Goal: Information Seeking & Learning: Learn about a topic

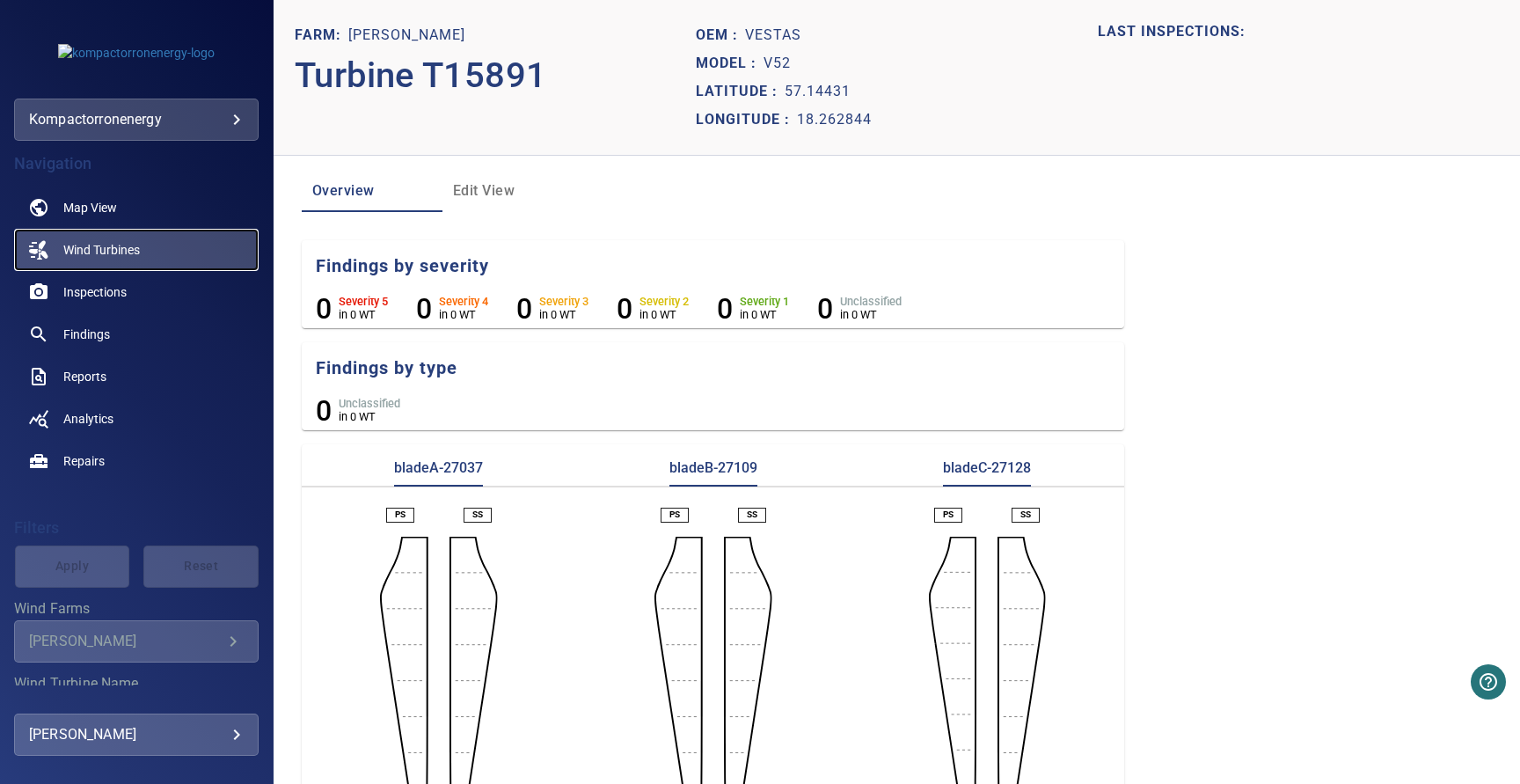
click at [148, 260] on link "Wind Turbines" at bounding box center [136, 249] width 244 height 43
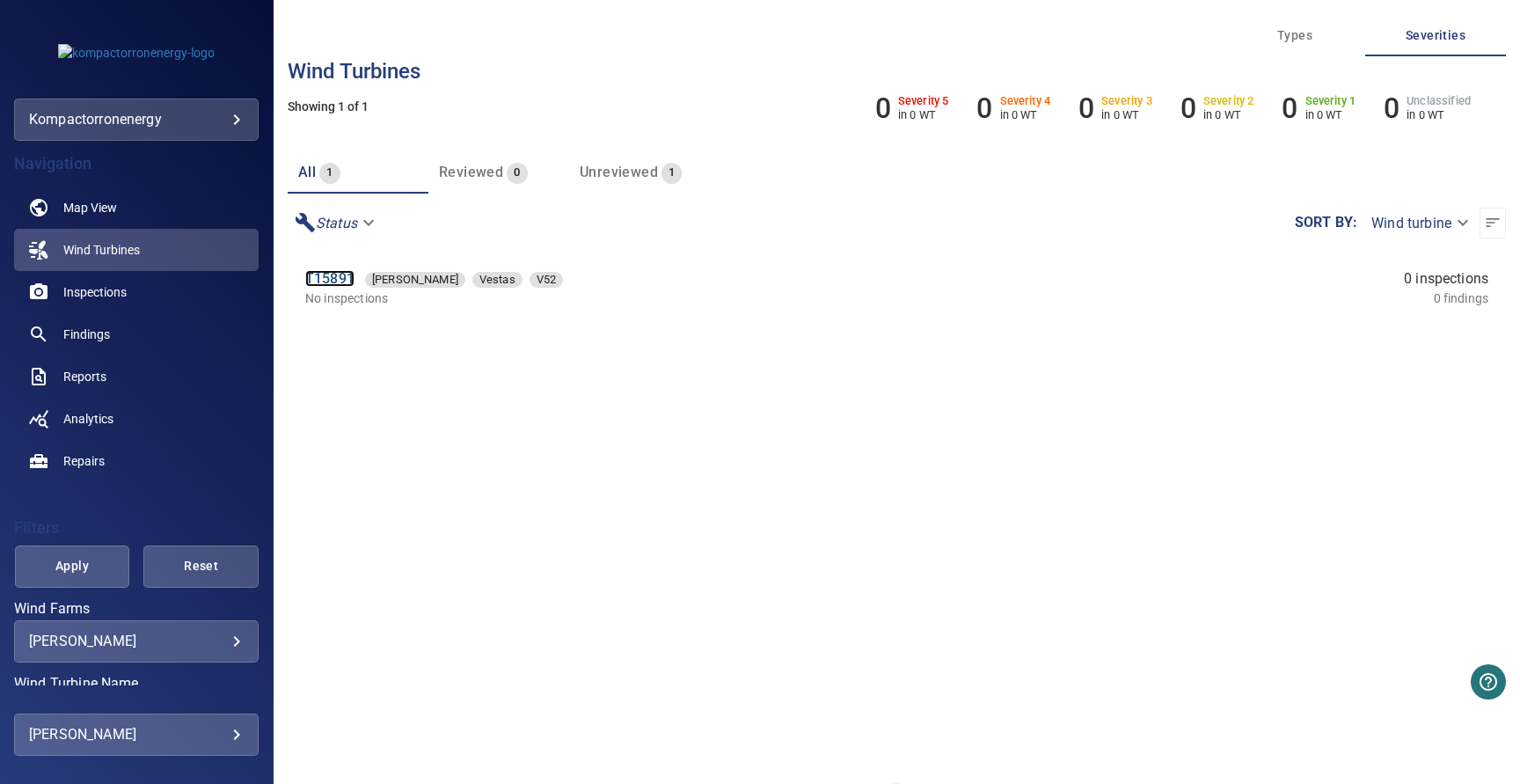
click at [320, 275] on link "T15891" at bounding box center [330, 278] width 50 height 17
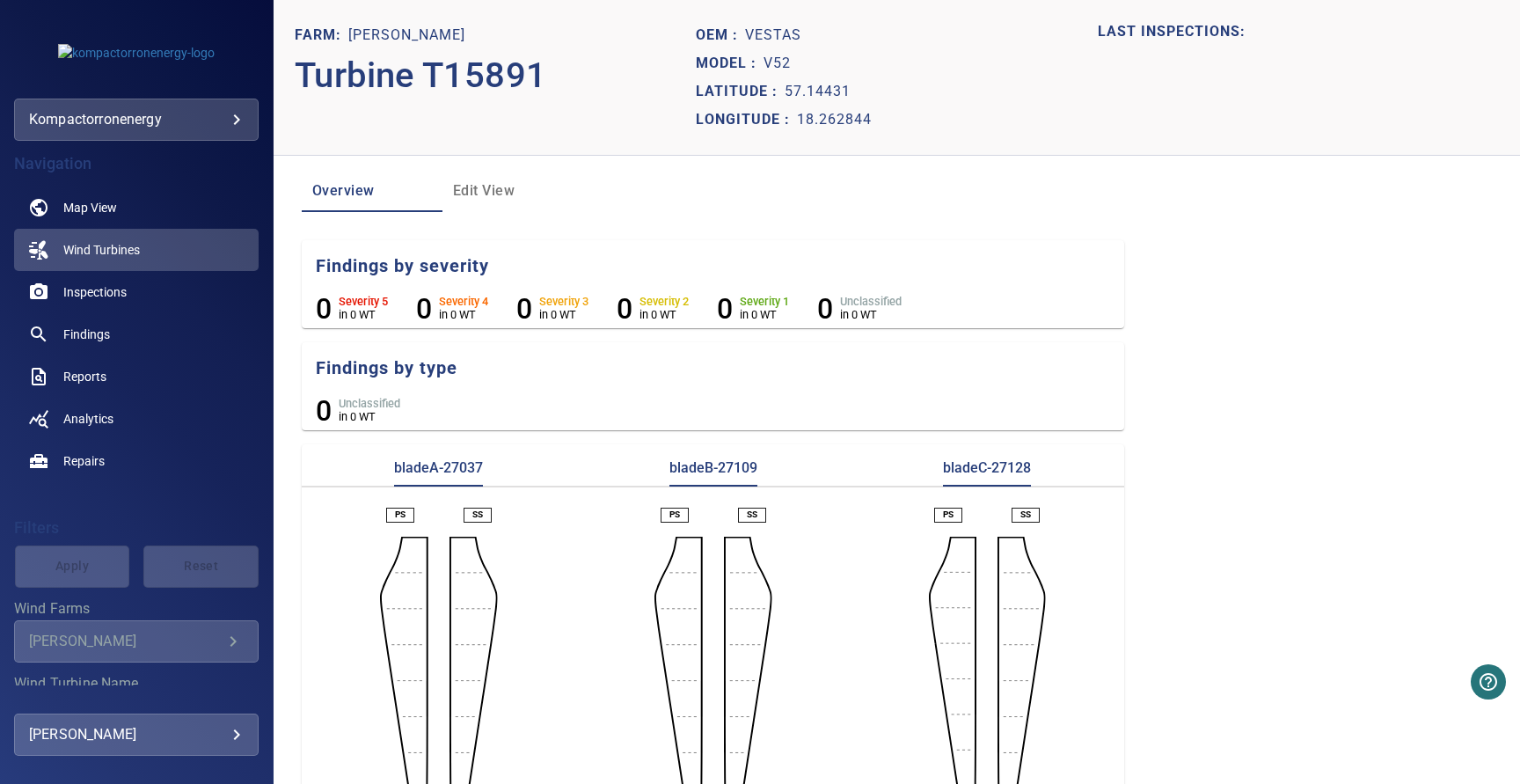
scroll to position [68, 0]
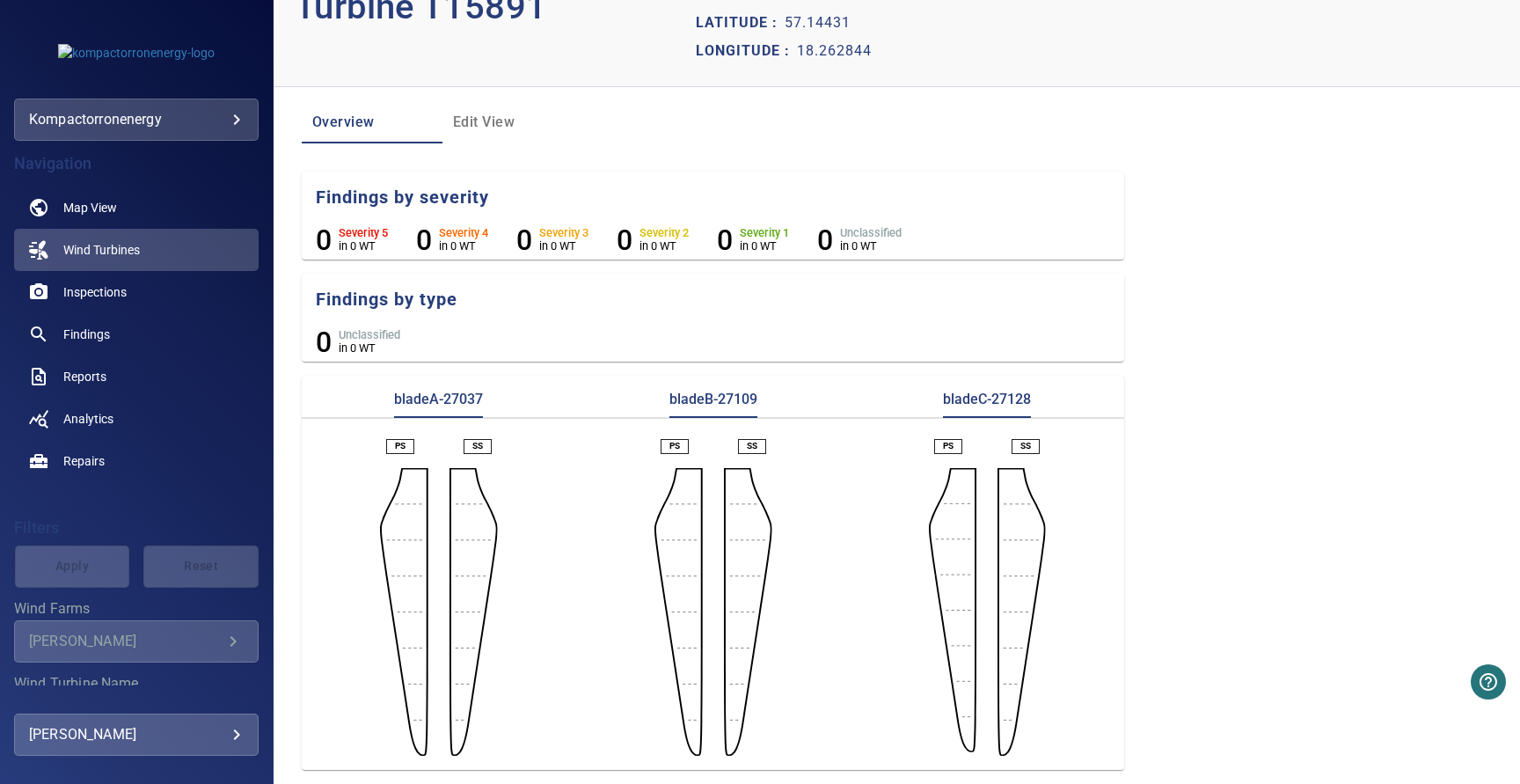
click at [454, 389] on section "bladeA-27037 bladeB-27109 bladeC-27128 PS SS PS SS PS SS" at bounding box center [713, 572] width 822 height 394
click at [451, 409] on p "bladeA-27037" at bounding box center [438, 404] width 88 height 28
click at [451, 470] on aside at bounding box center [474, 611] width 49 height 288
click at [134, 291] on link "Inspections" at bounding box center [136, 292] width 244 height 43
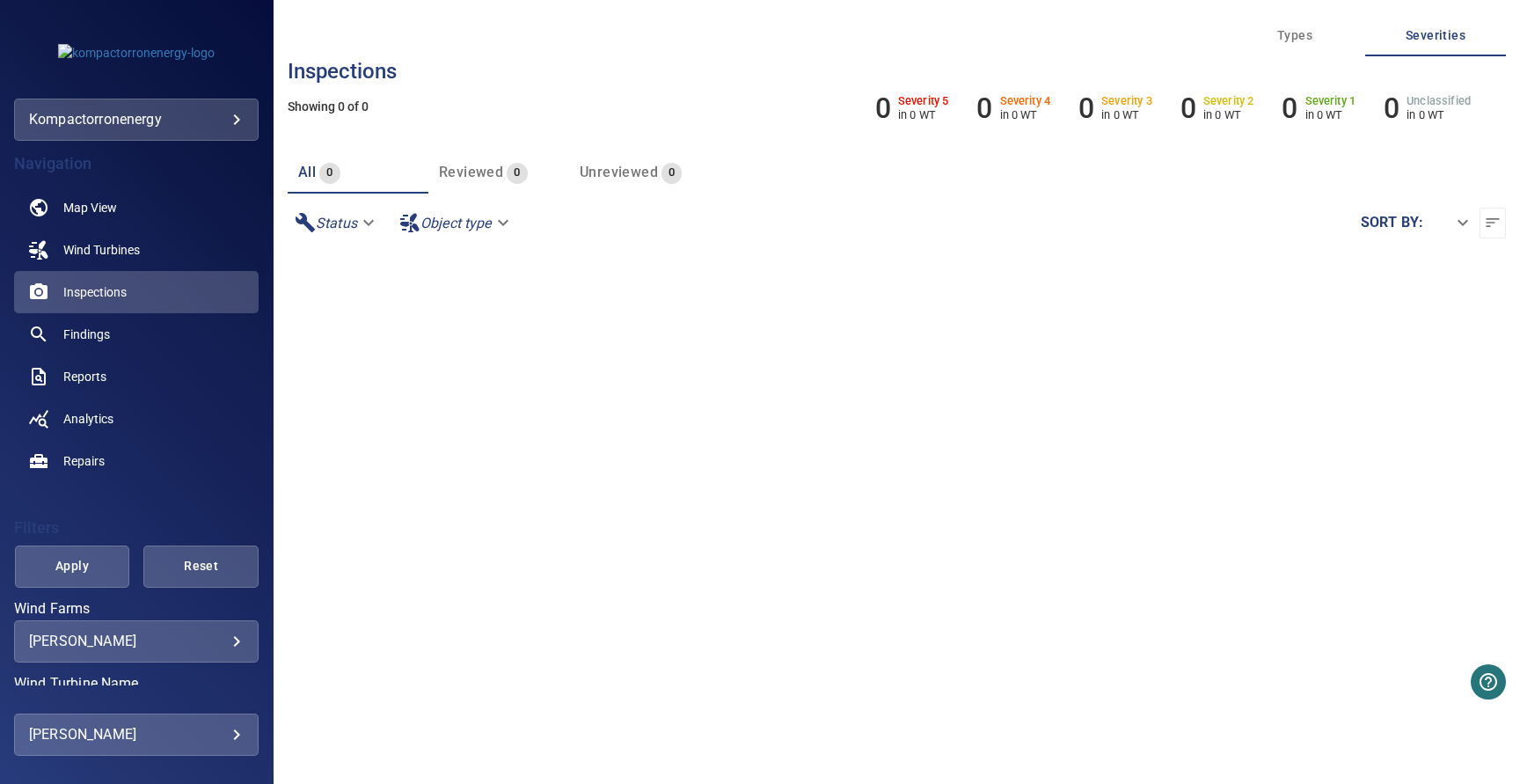
click at [169, 638] on body "**********" at bounding box center [760, 392] width 1520 height 784
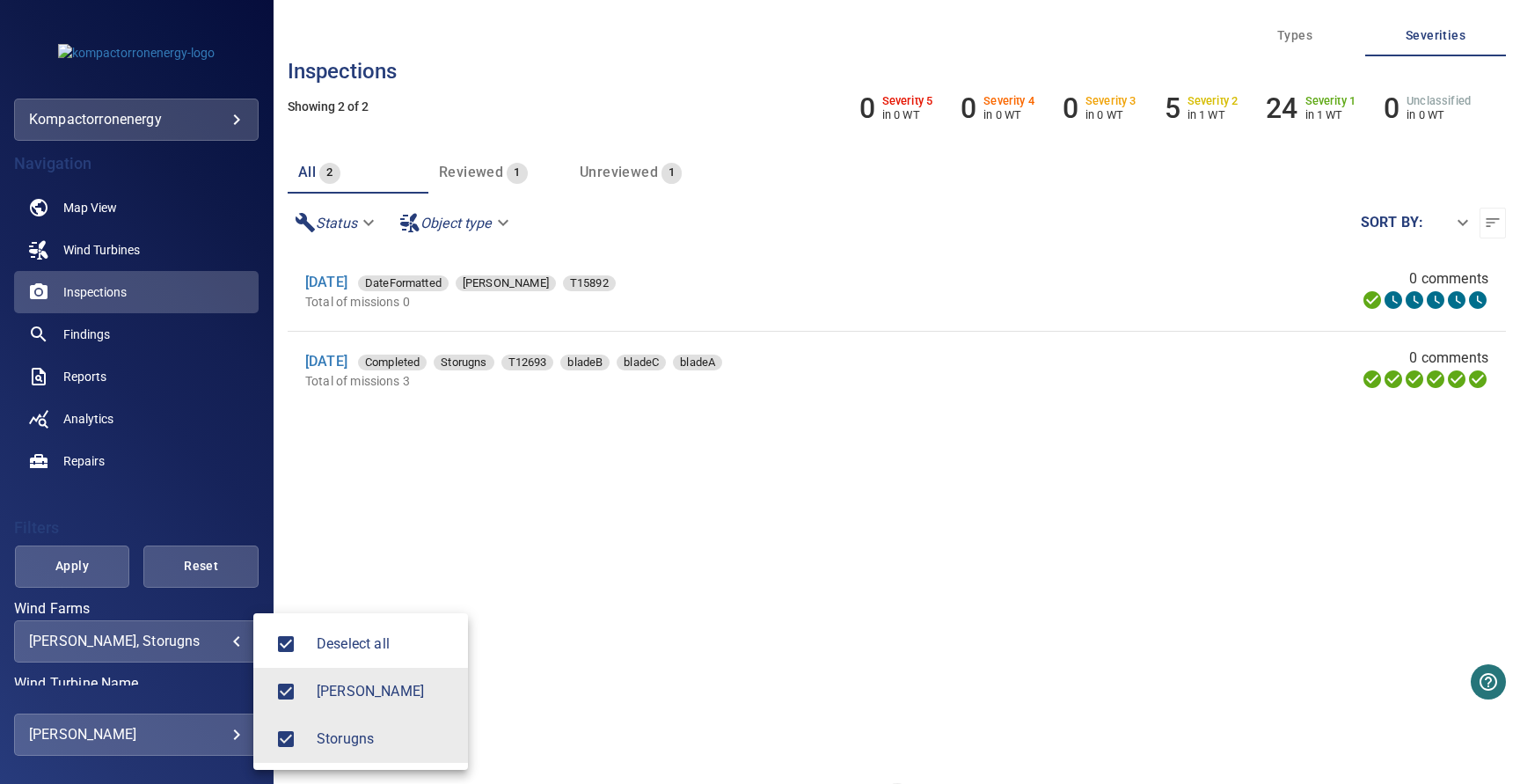
type input "********"
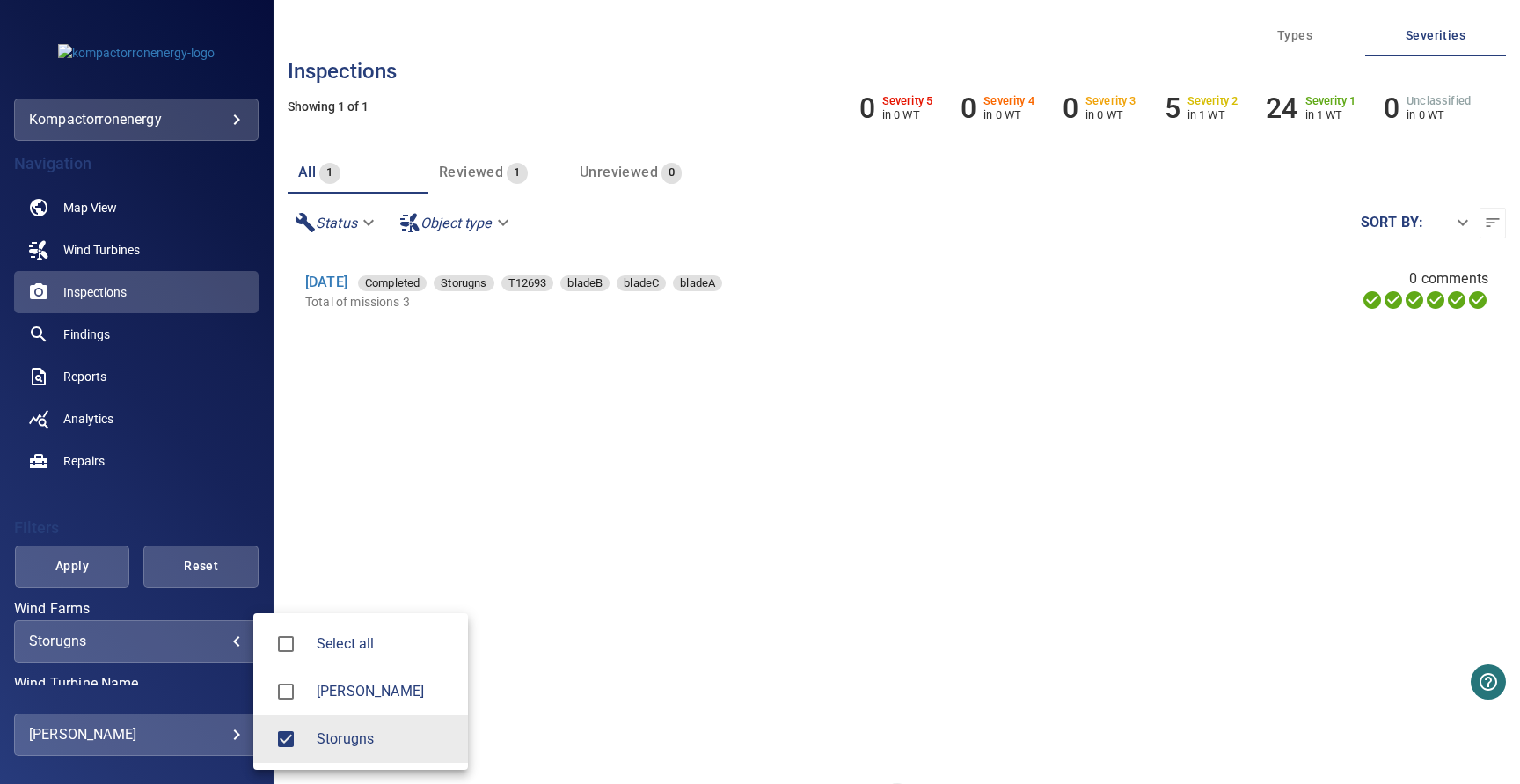
click at [430, 382] on div at bounding box center [760, 392] width 1520 height 784
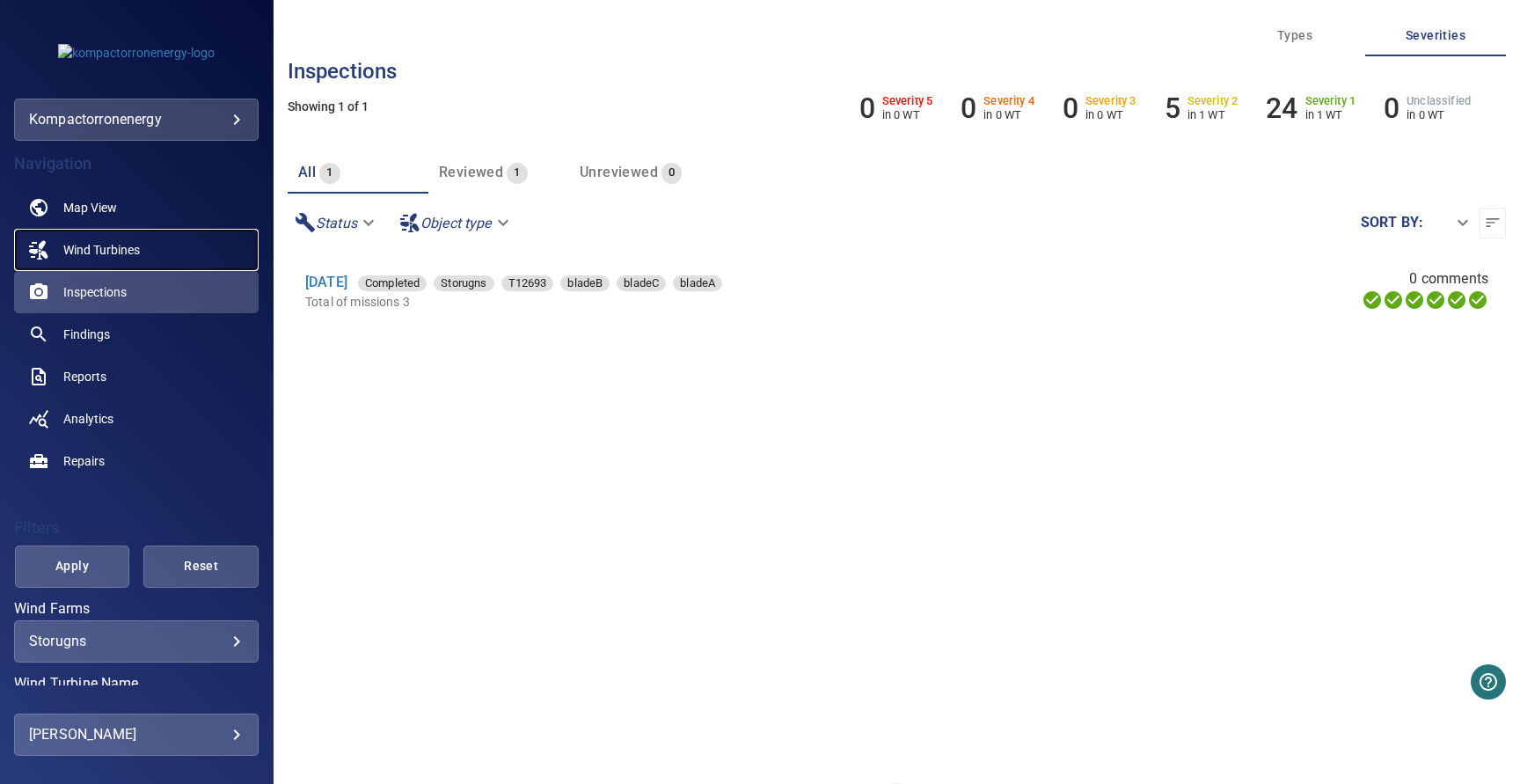
click at [153, 251] on link "Wind Turbines" at bounding box center [136, 249] width 244 height 43
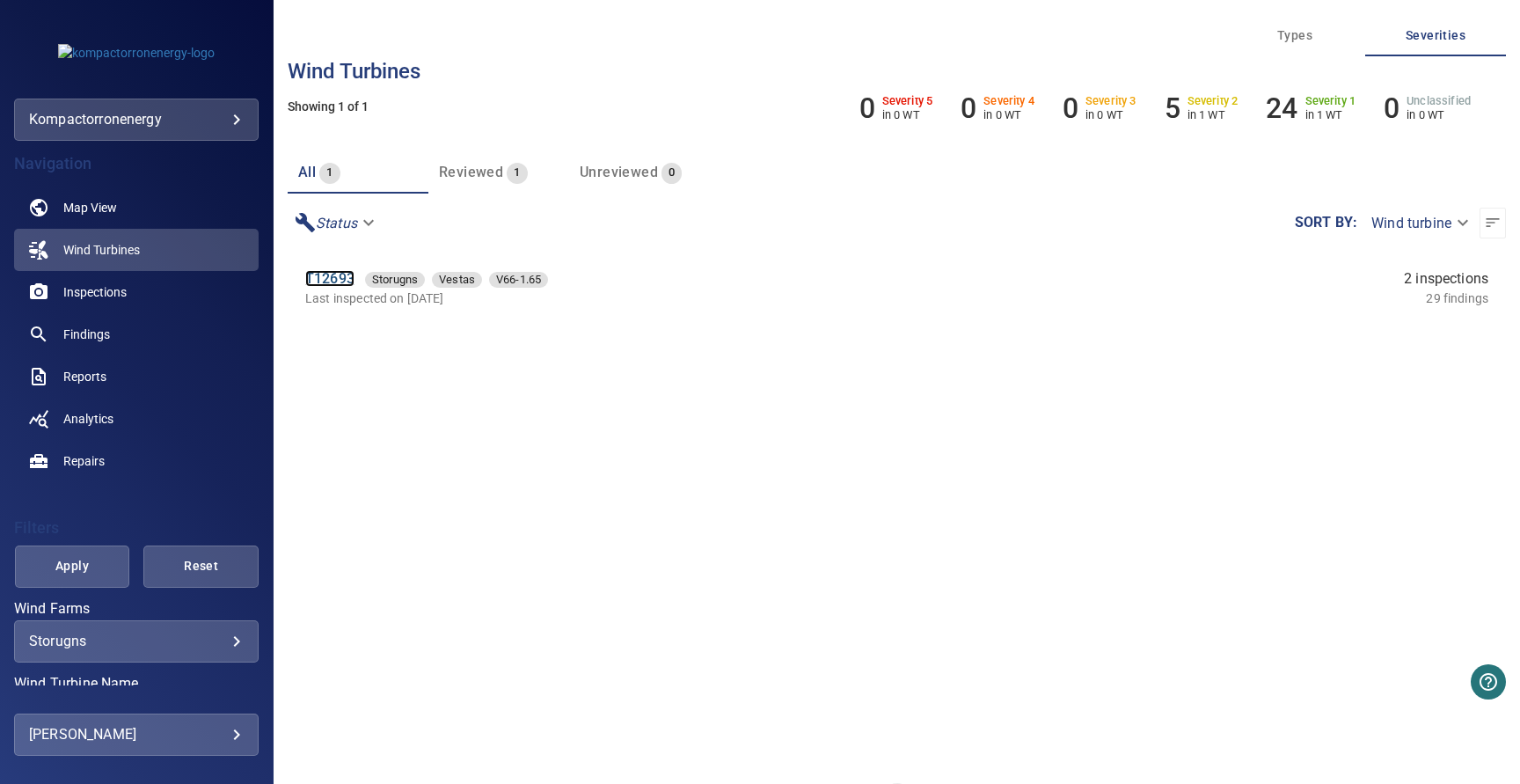
click at [324, 284] on link "T12693" at bounding box center [330, 278] width 50 height 17
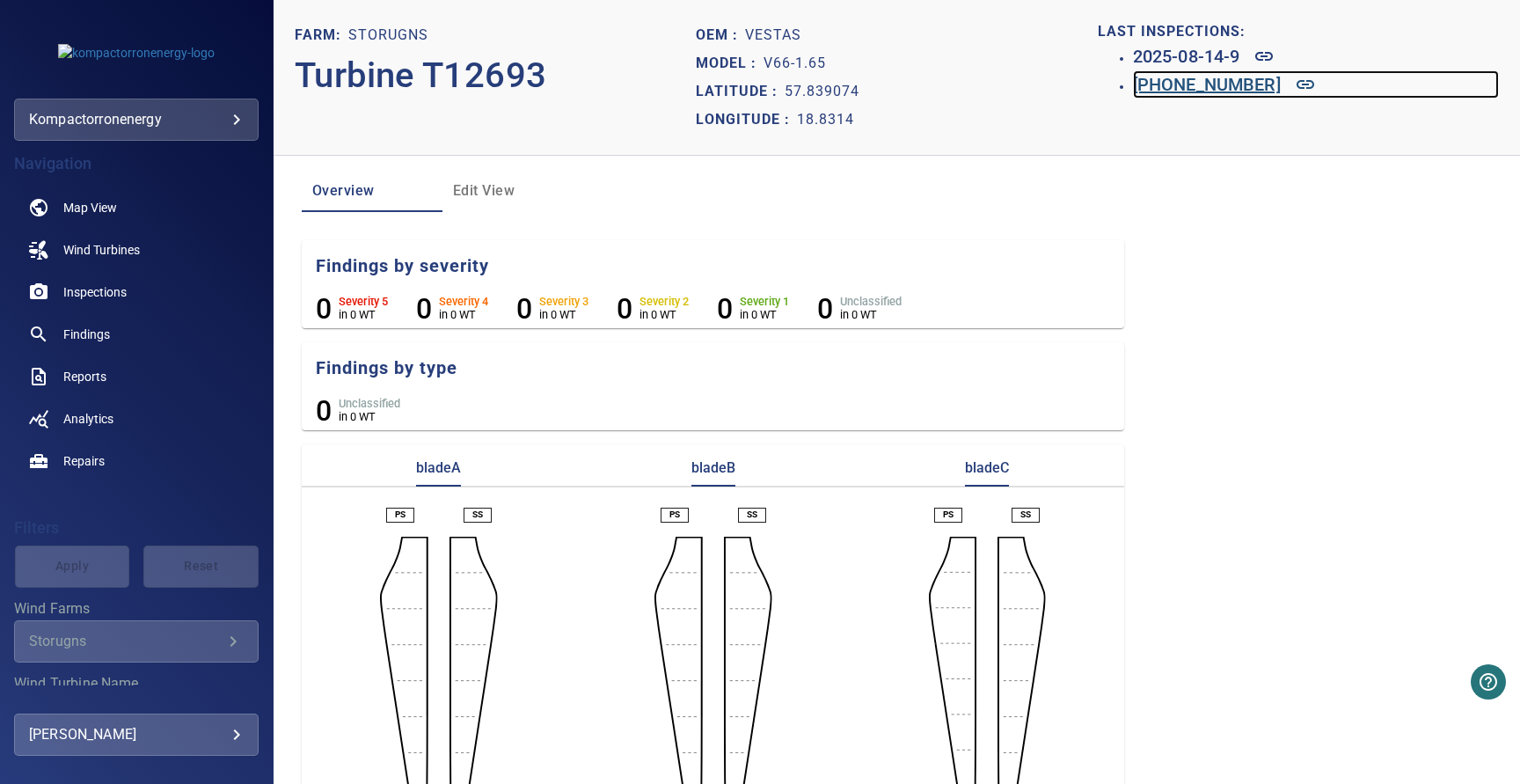
click at [1250, 86] on h6 "[PHONE_NUMBER]" at bounding box center [1206, 84] width 148 height 28
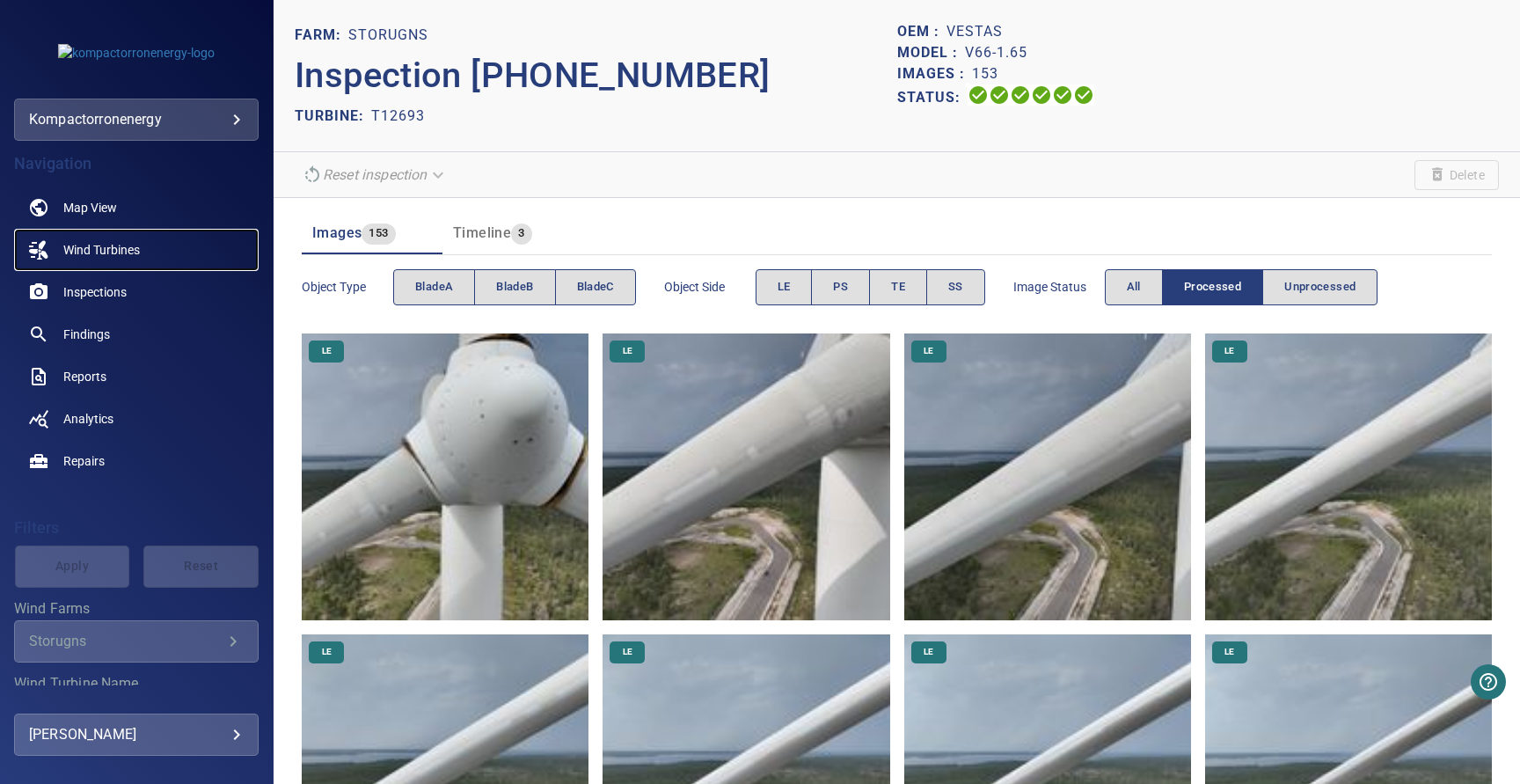
click at [95, 252] on span "Wind Turbines" at bounding box center [101, 250] width 76 height 18
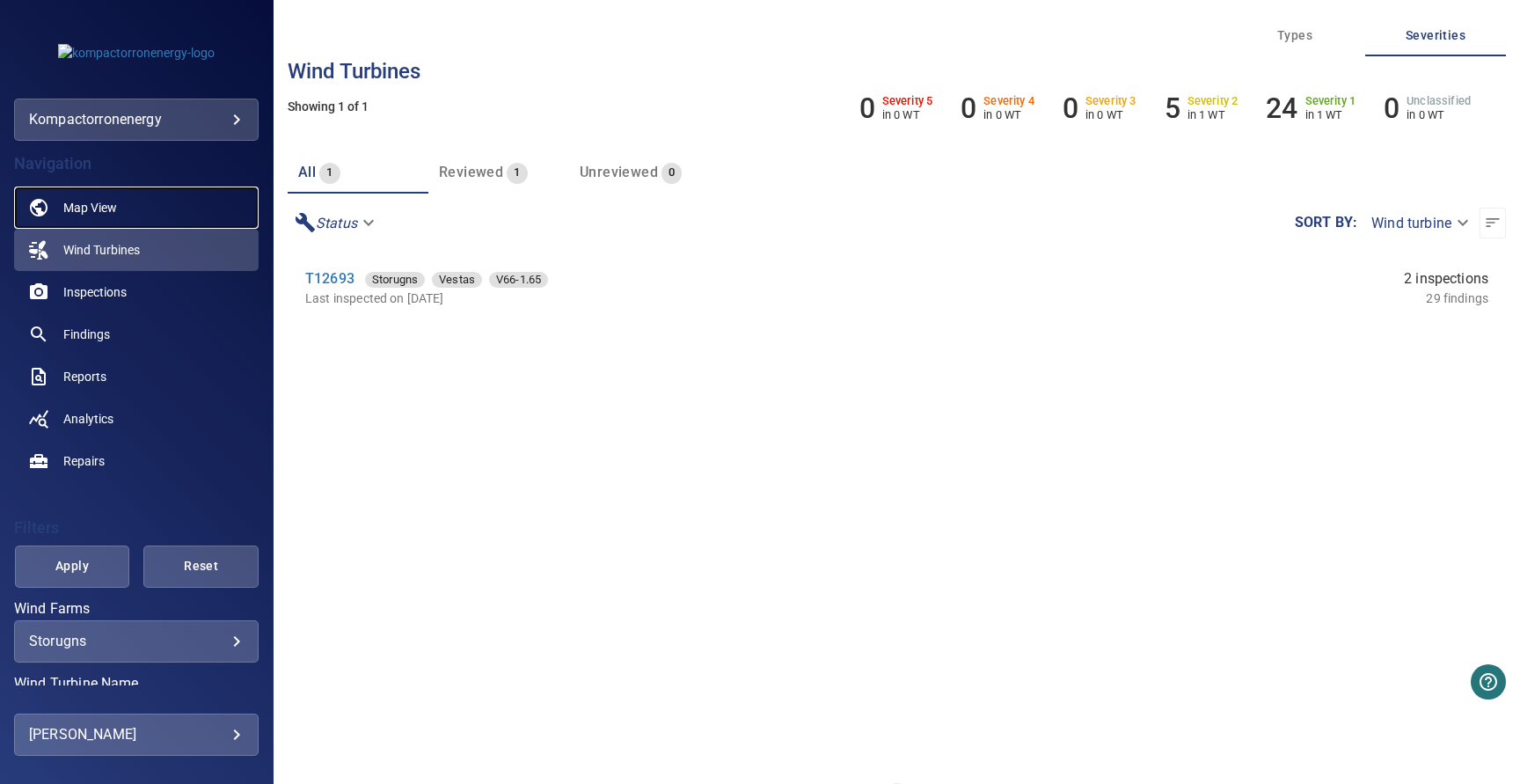
click at [143, 207] on link "Map View" at bounding box center [136, 207] width 244 height 43
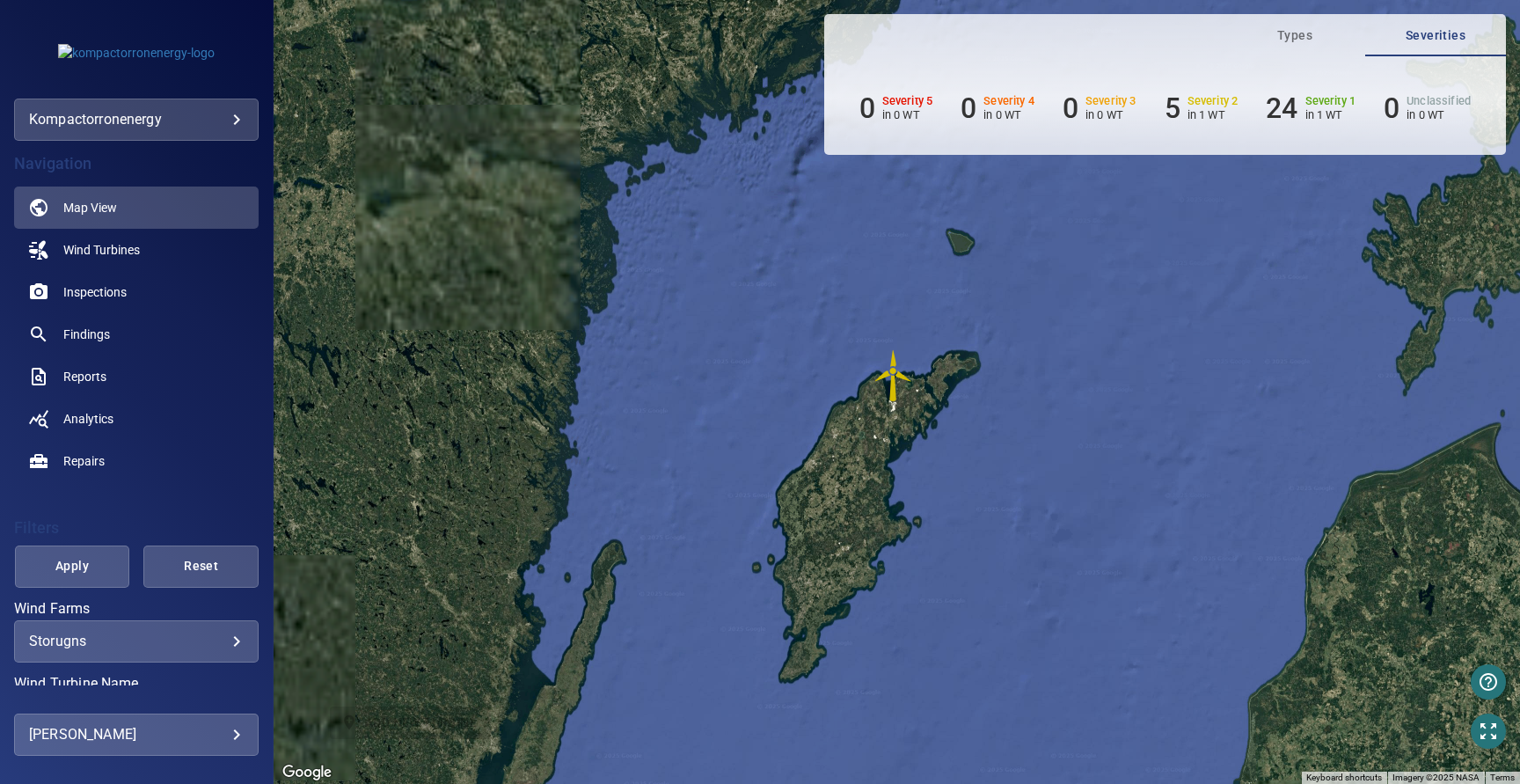
click at [897, 385] on img "T12693" at bounding box center [894, 375] width 53 height 53
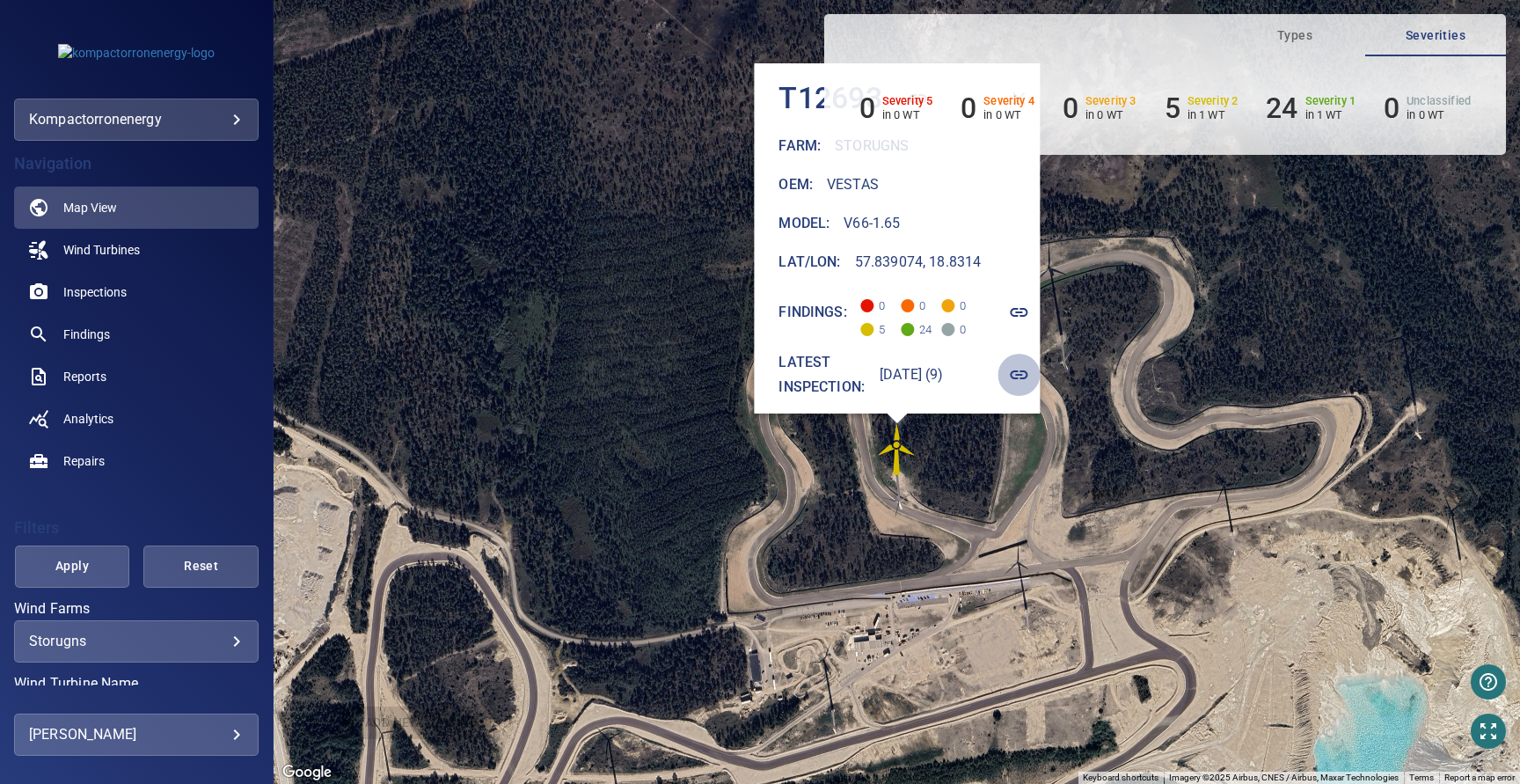
click at [1024, 370] on icon "button" at bounding box center [1019, 374] width 18 height 9
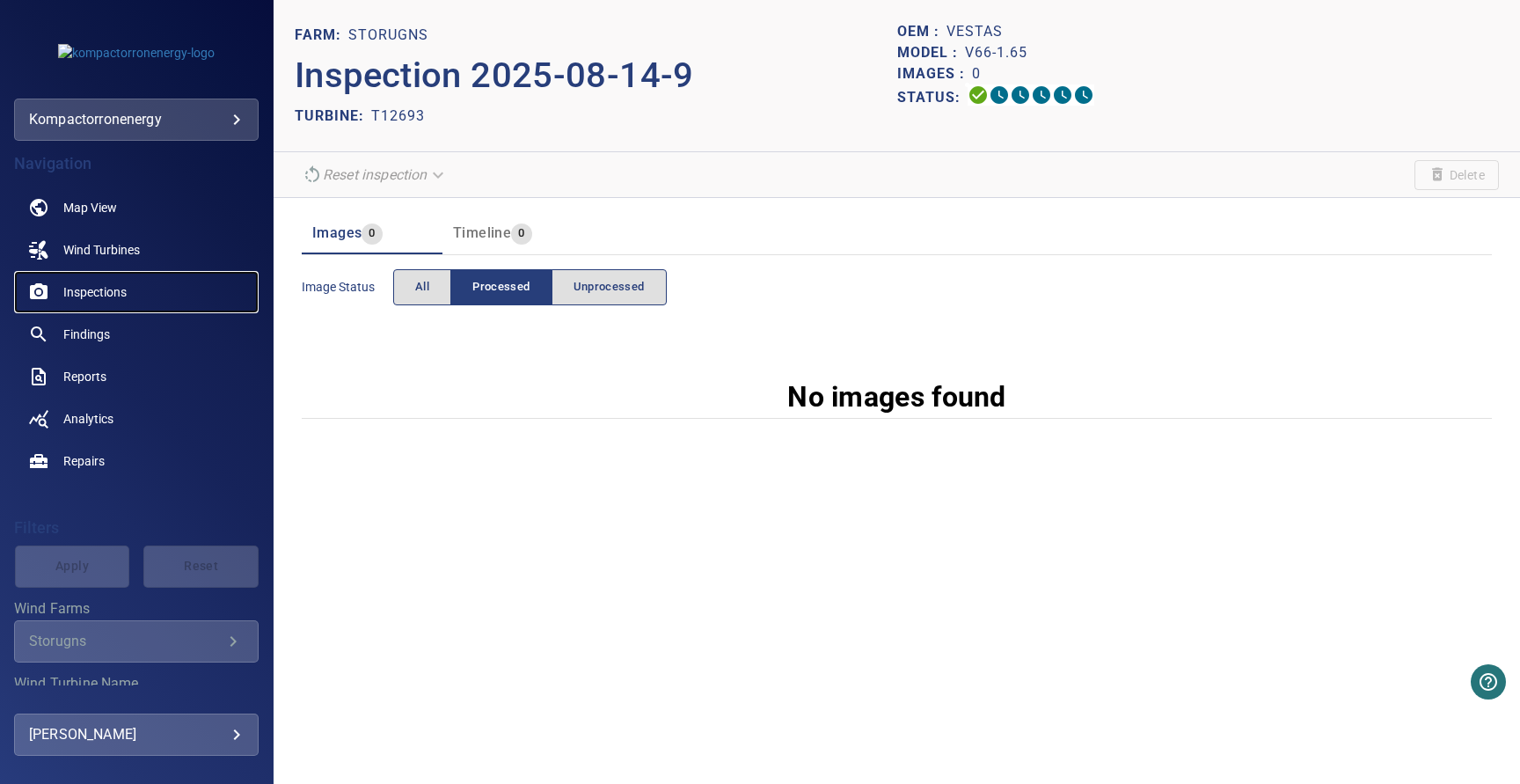
click at [97, 287] on span "Inspections" at bounding box center [95, 292] width 64 height 18
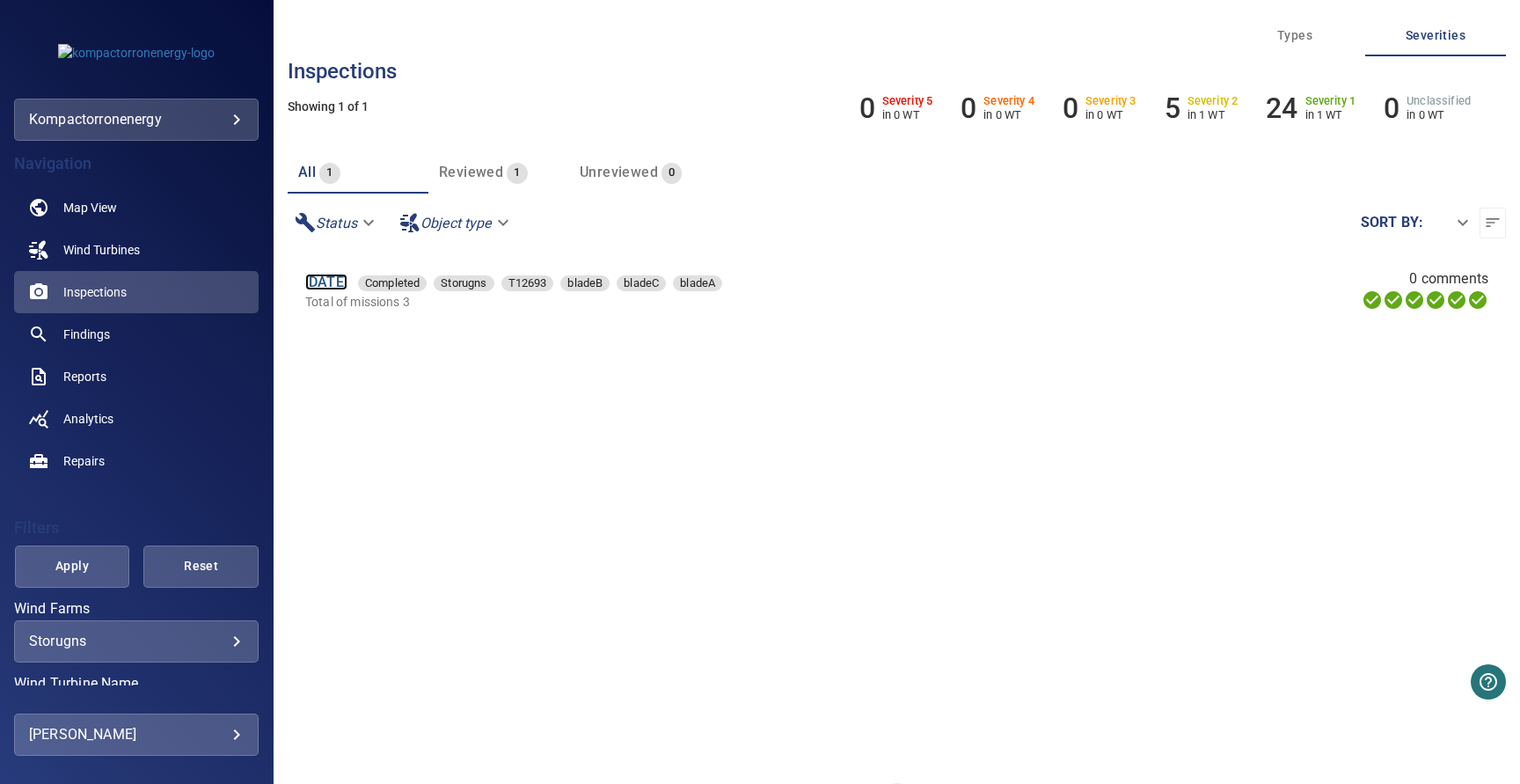
click at [347, 283] on link "[DATE]" at bounding box center [326, 282] width 43 height 17
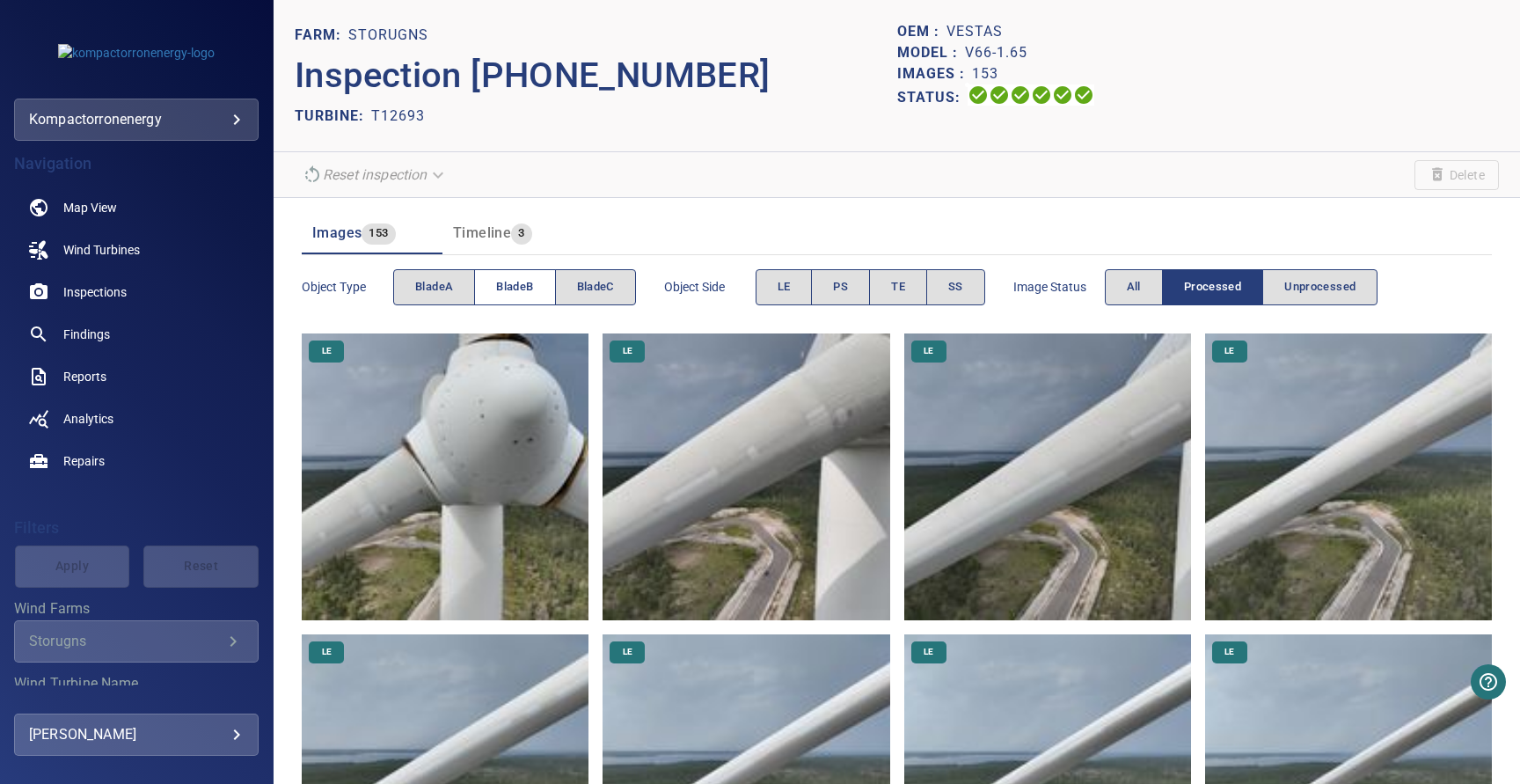
click at [525, 284] on span "bladeB" at bounding box center [514, 287] width 37 height 20
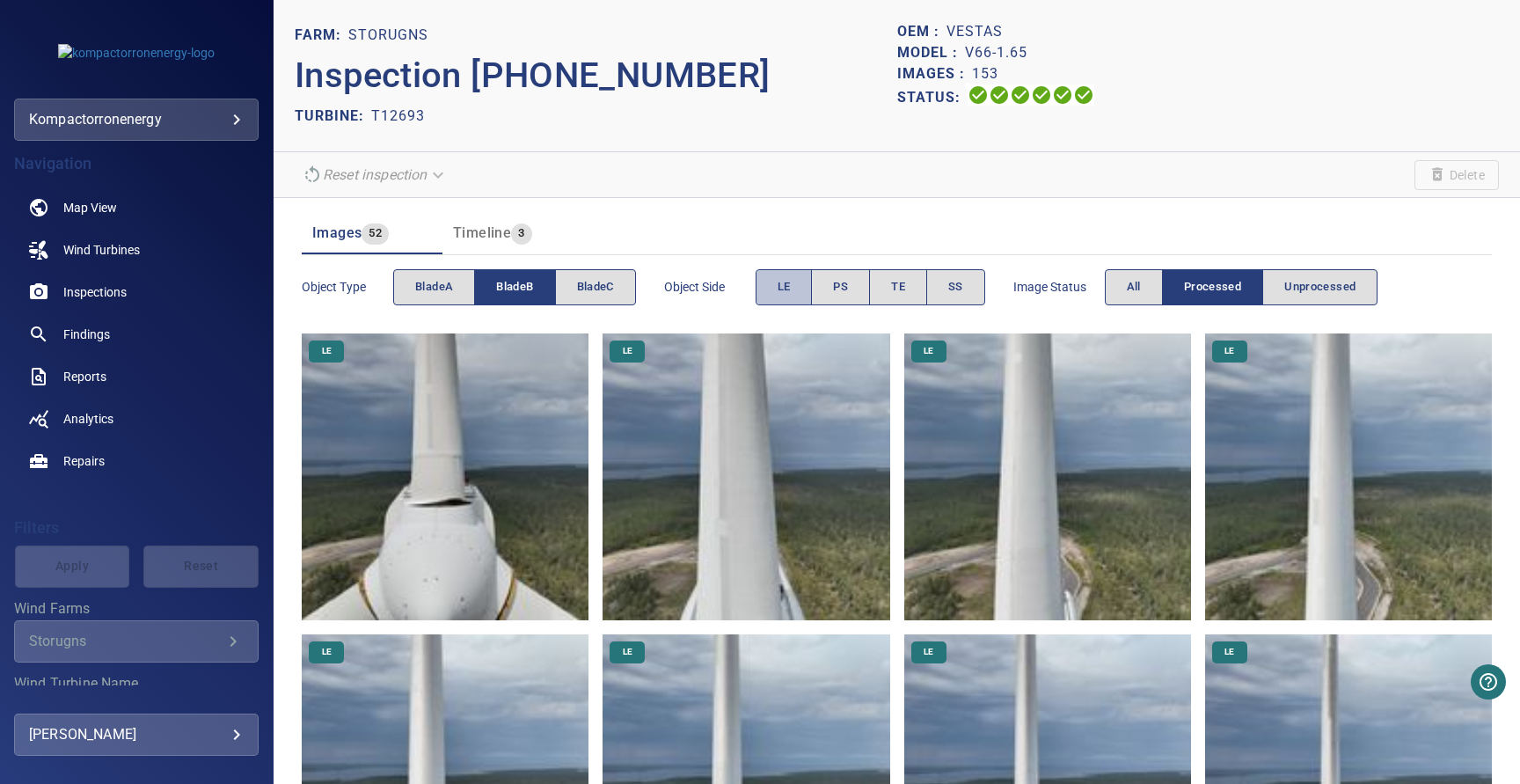
click at [792, 296] on button "LE" at bounding box center [784, 287] width 58 height 36
click at [834, 291] on button "PS" at bounding box center [840, 287] width 59 height 36
click at [807, 288] on button "LE" at bounding box center [784, 287] width 58 height 36
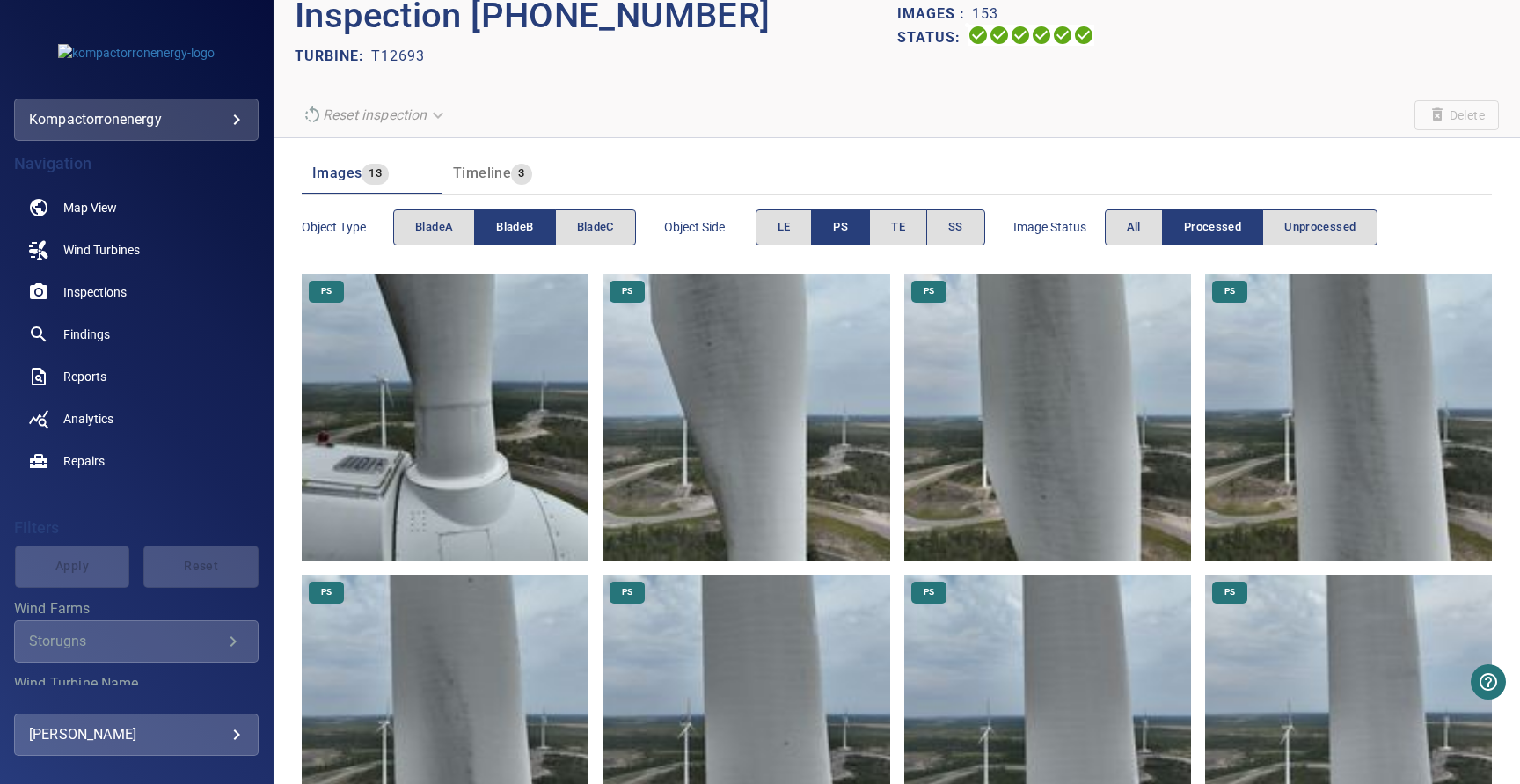
scroll to position [59, 0]
click at [888, 228] on button "TE" at bounding box center [898, 228] width 58 height 36
click at [860, 227] on button "PS" at bounding box center [840, 228] width 59 height 36
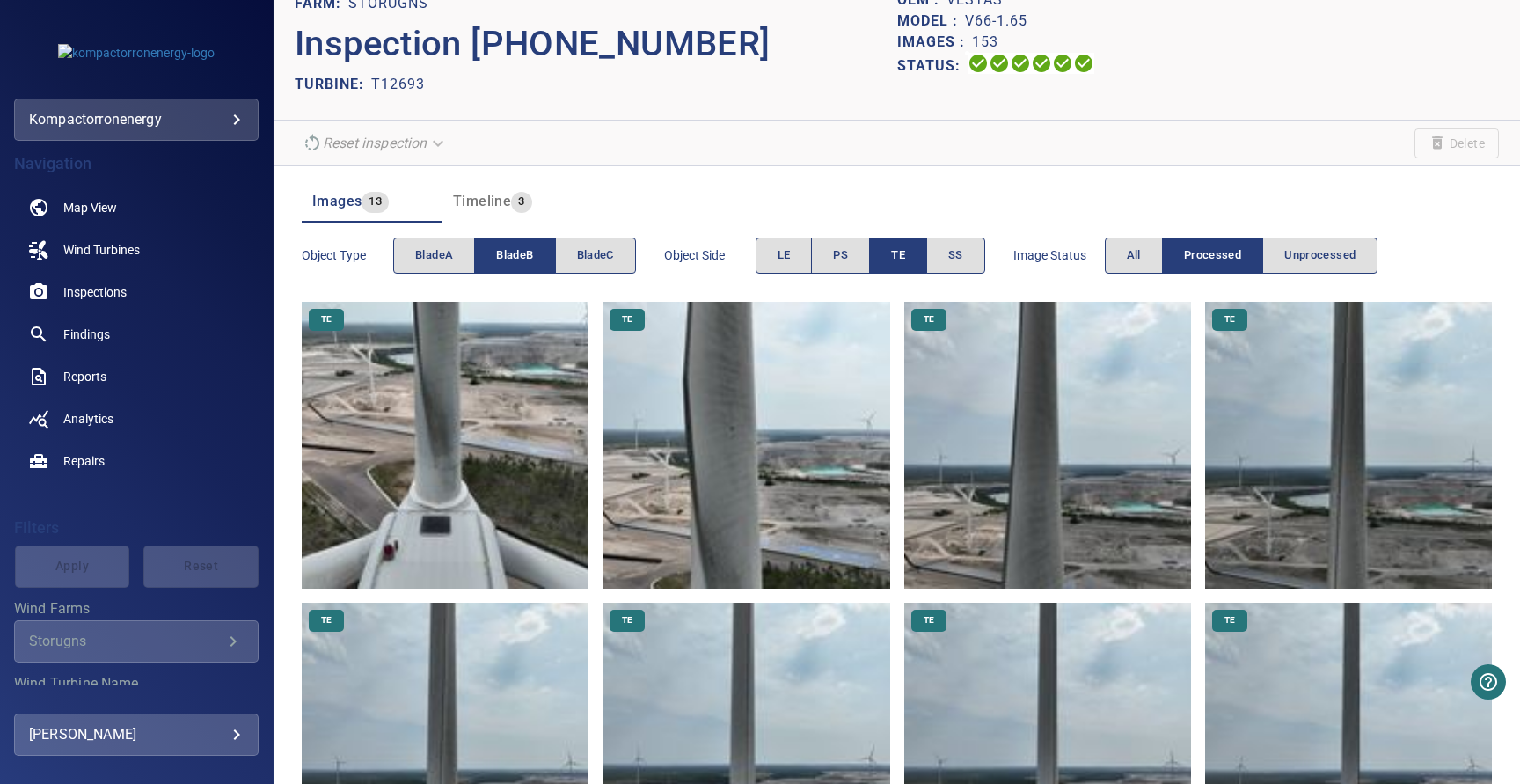
scroll to position [0, 0]
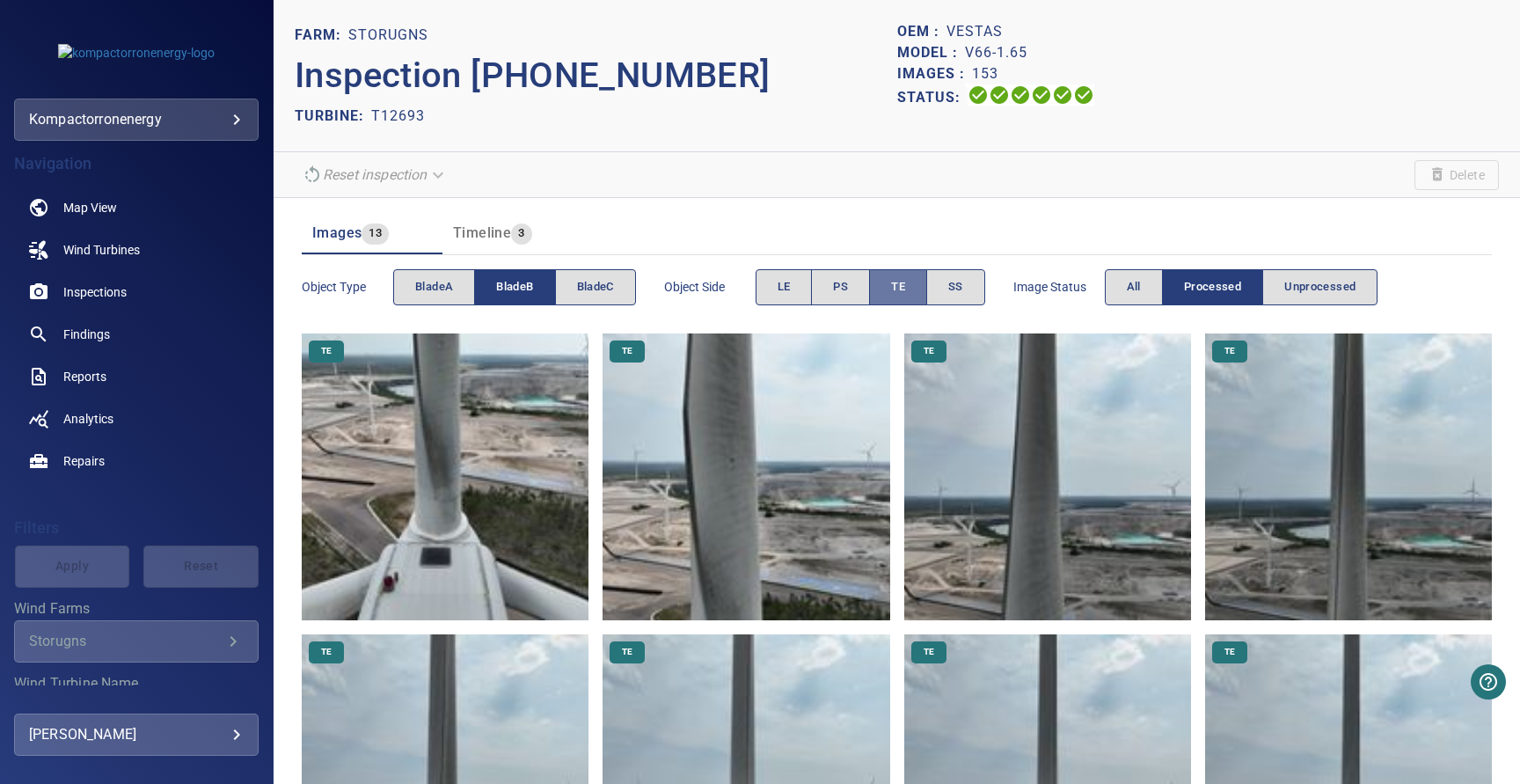
click at [900, 289] on span "TE" at bounding box center [898, 287] width 14 height 20
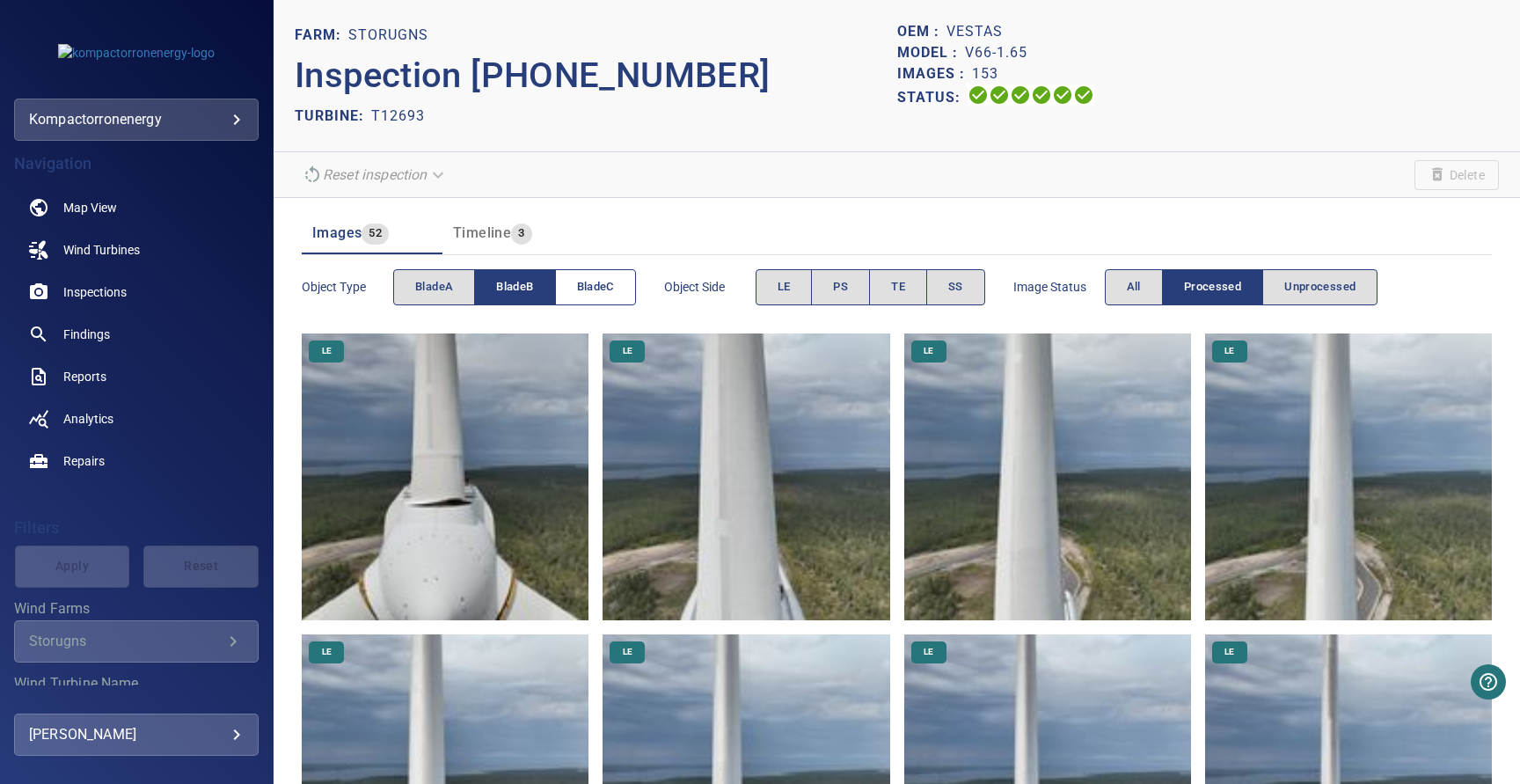
click at [602, 292] on span "bladeC" at bounding box center [595, 287] width 37 height 20
click at [529, 284] on span "bladeB" at bounding box center [514, 287] width 37 height 20
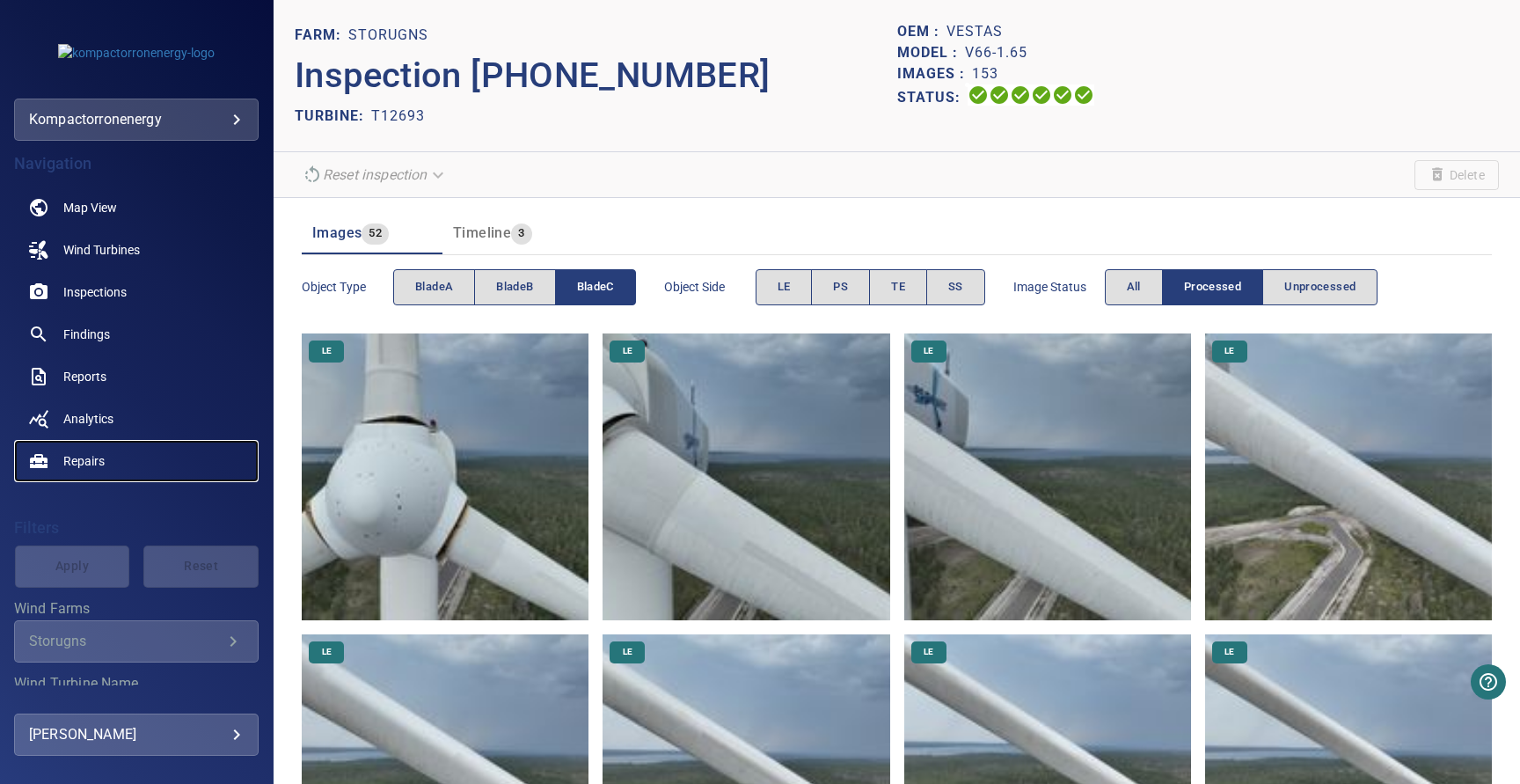
click at [89, 455] on span "Repairs" at bounding box center [84, 460] width 42 height 18
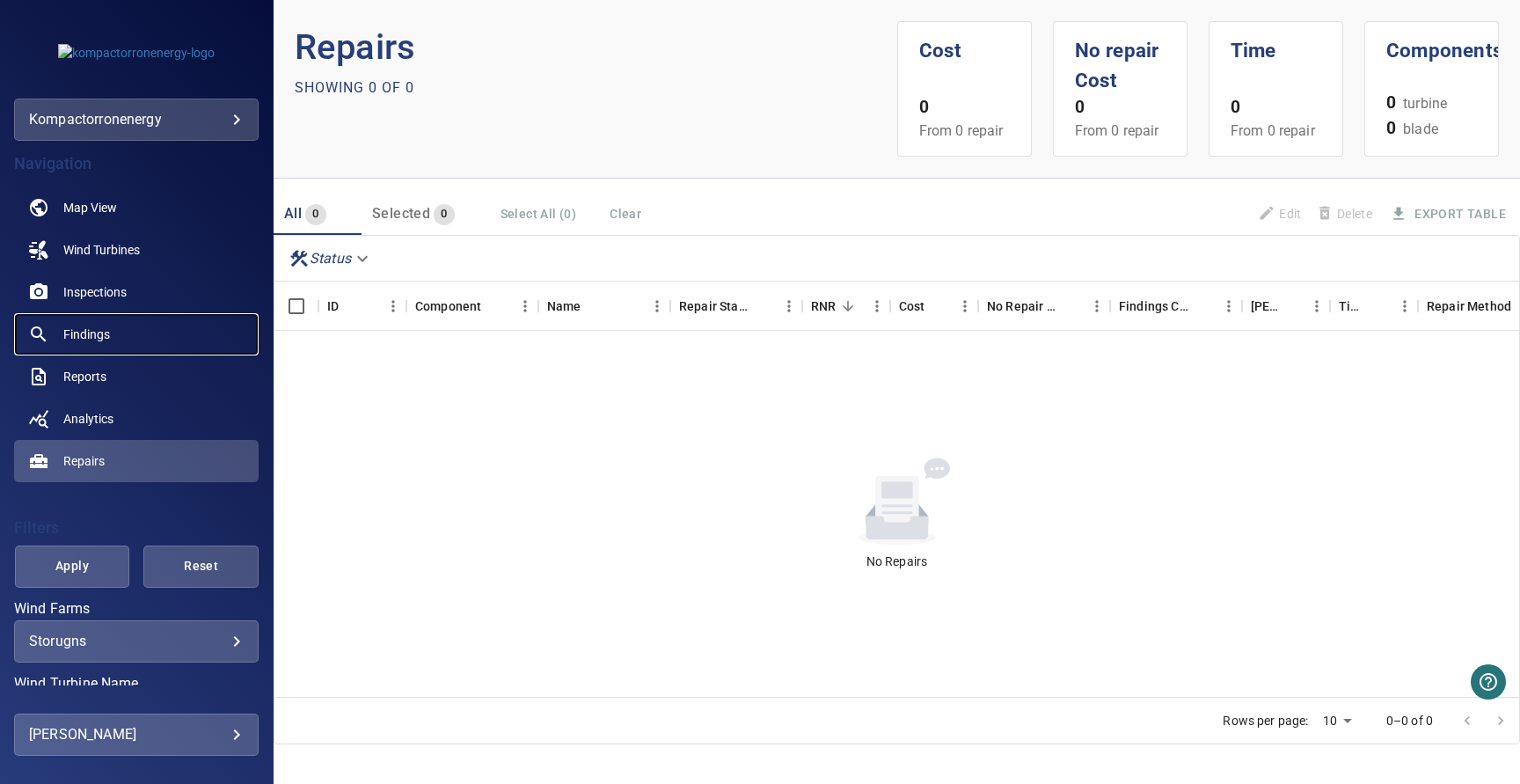
click at [108, 329] on span "Findings" at bounding box center [86, 334] width 47 height 18
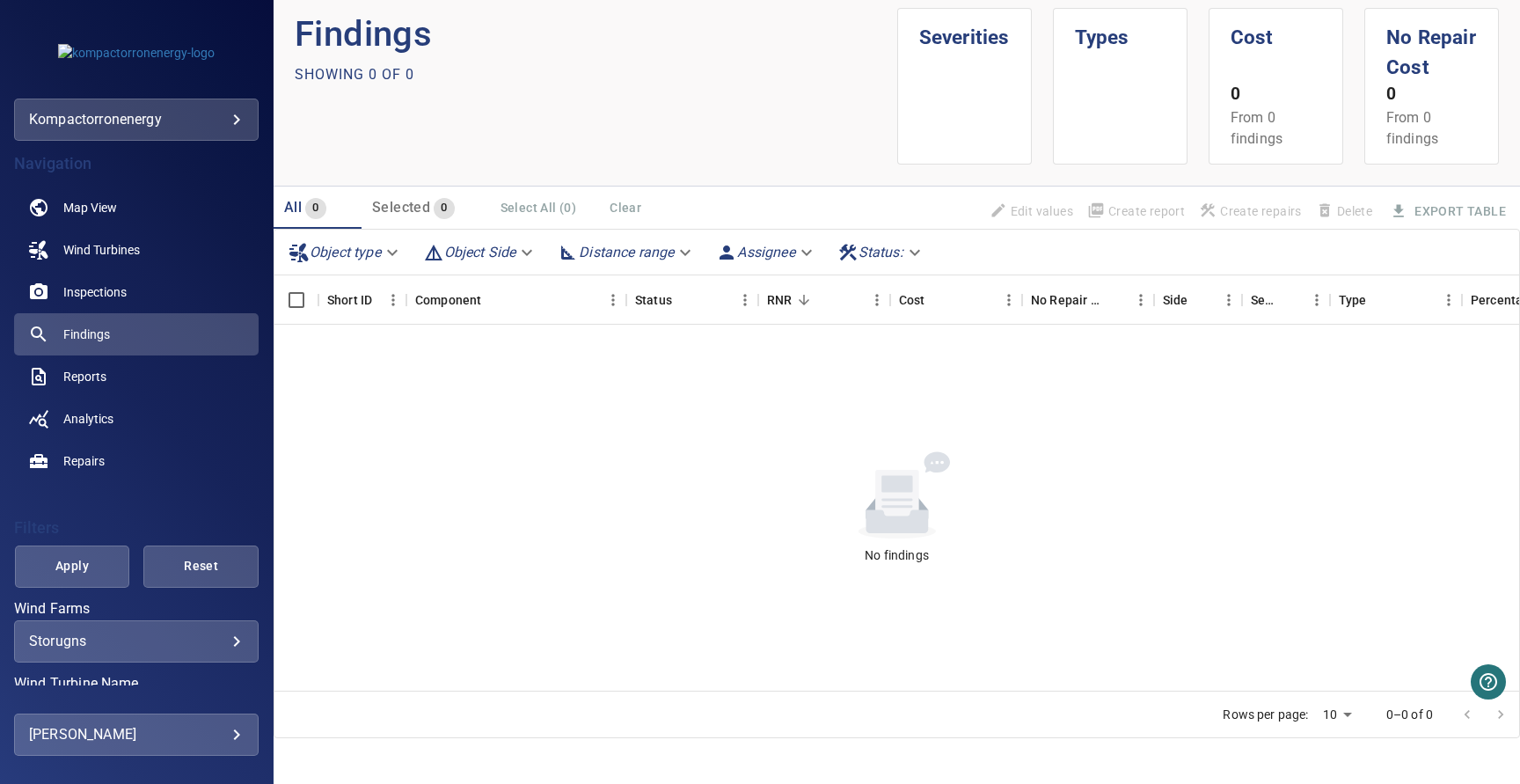
scroll to position [24, 0]
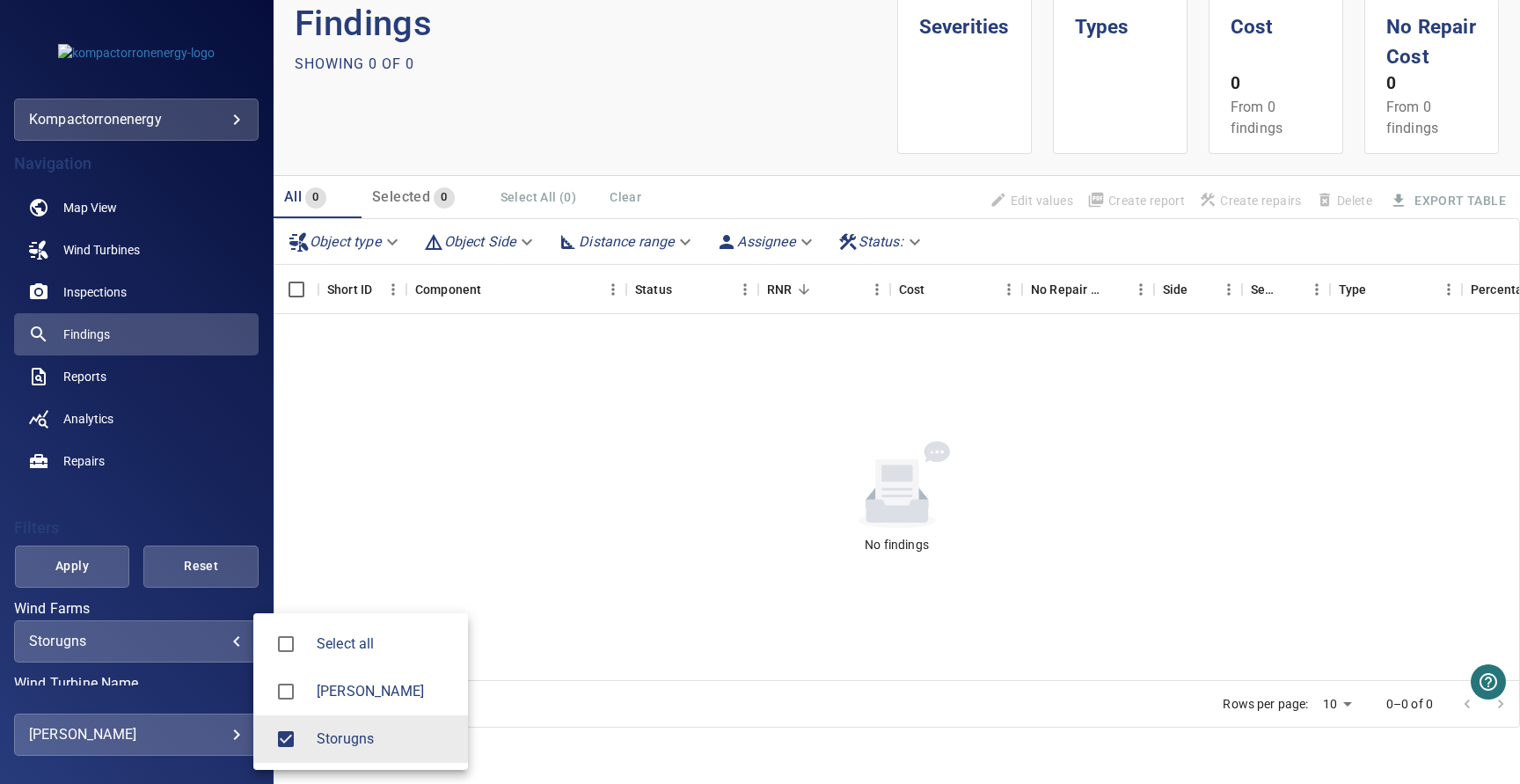
click at [202, 646] on body "**********" at bounding box center [760, 392] width 1520 height 784
click at [130, 294] on div at bounding box center [760, 392] width 1520 height 784
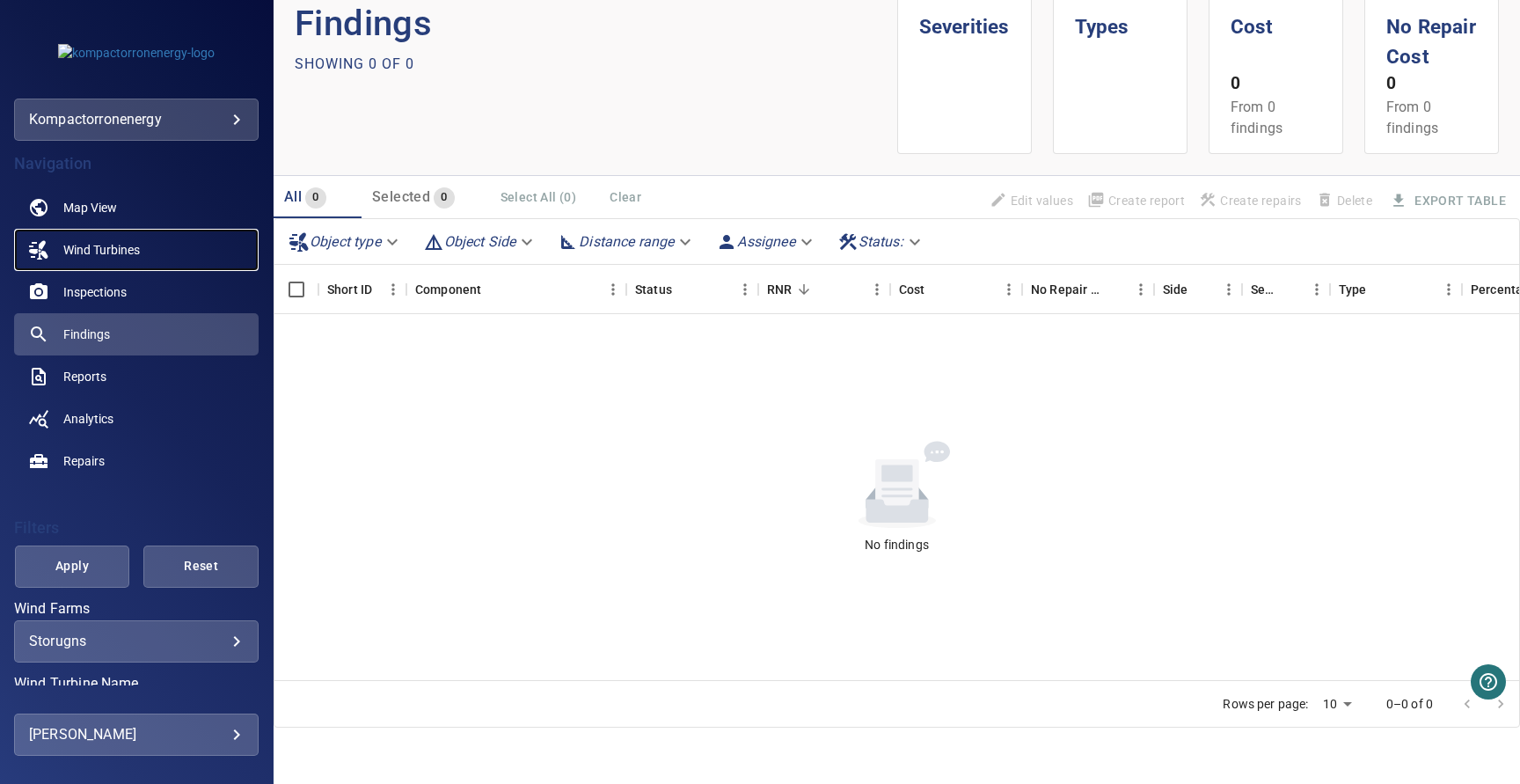
click at [120, 251] on span "Wind Turbines" at bounding box center [101, 250] width 76 height 18
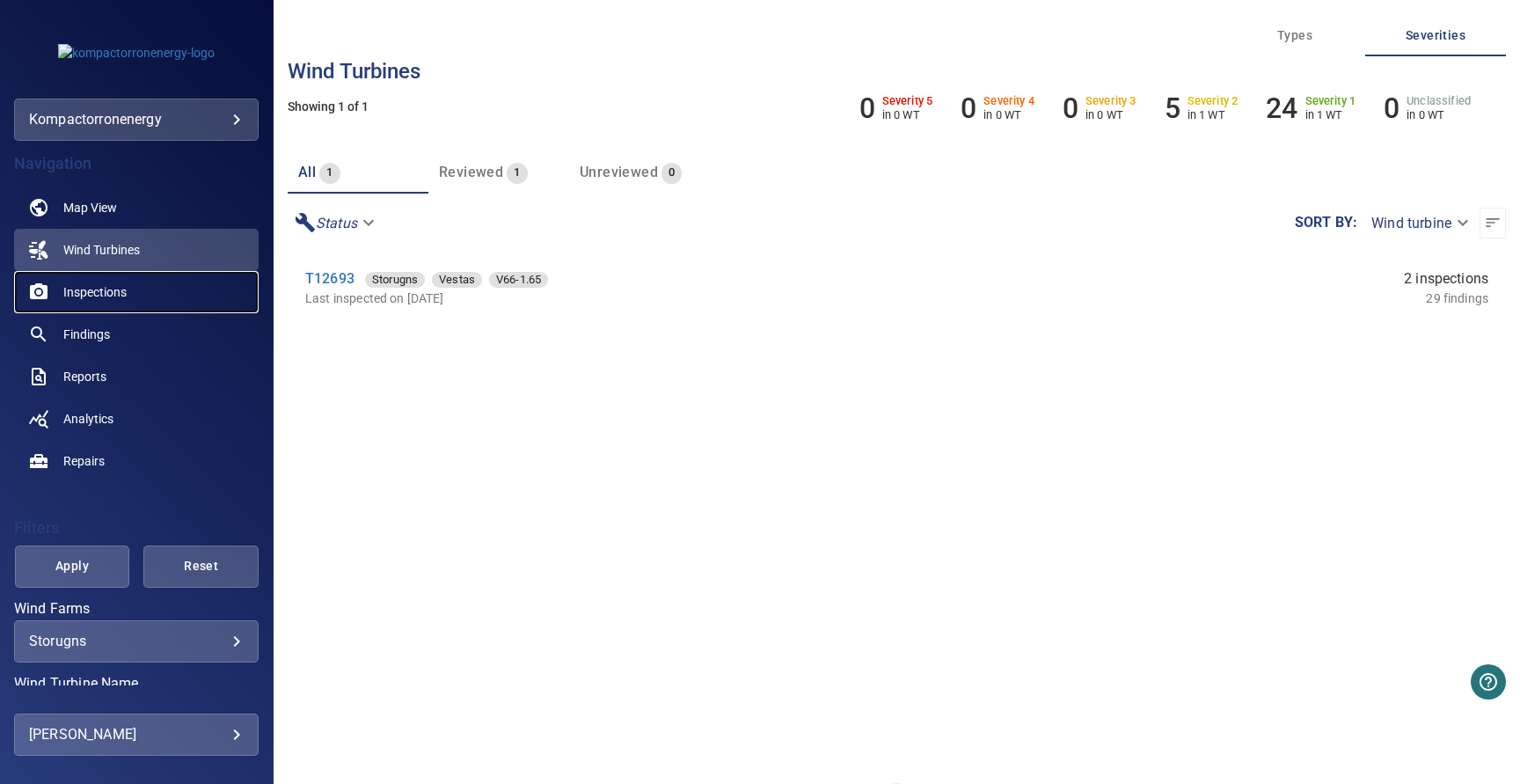
click at [117, 292] on span "Inspections" at bounding box center [95, 292] width 64 height 18
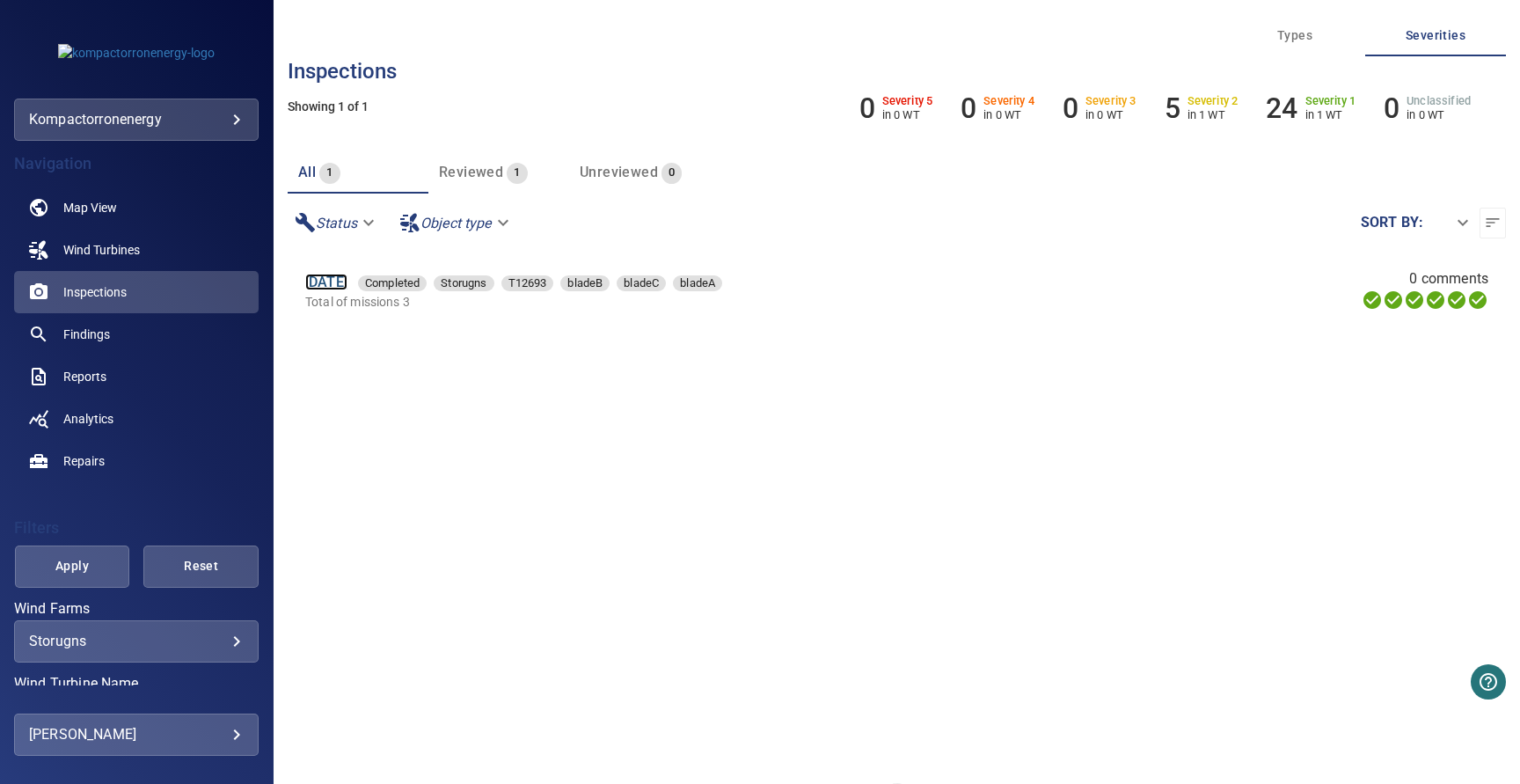
click at [347, 287] on link "[DATE]" at bounding box center [326, 282] width 43 height 17
